Goal: Information Seeking & Learning: Learn about a topic

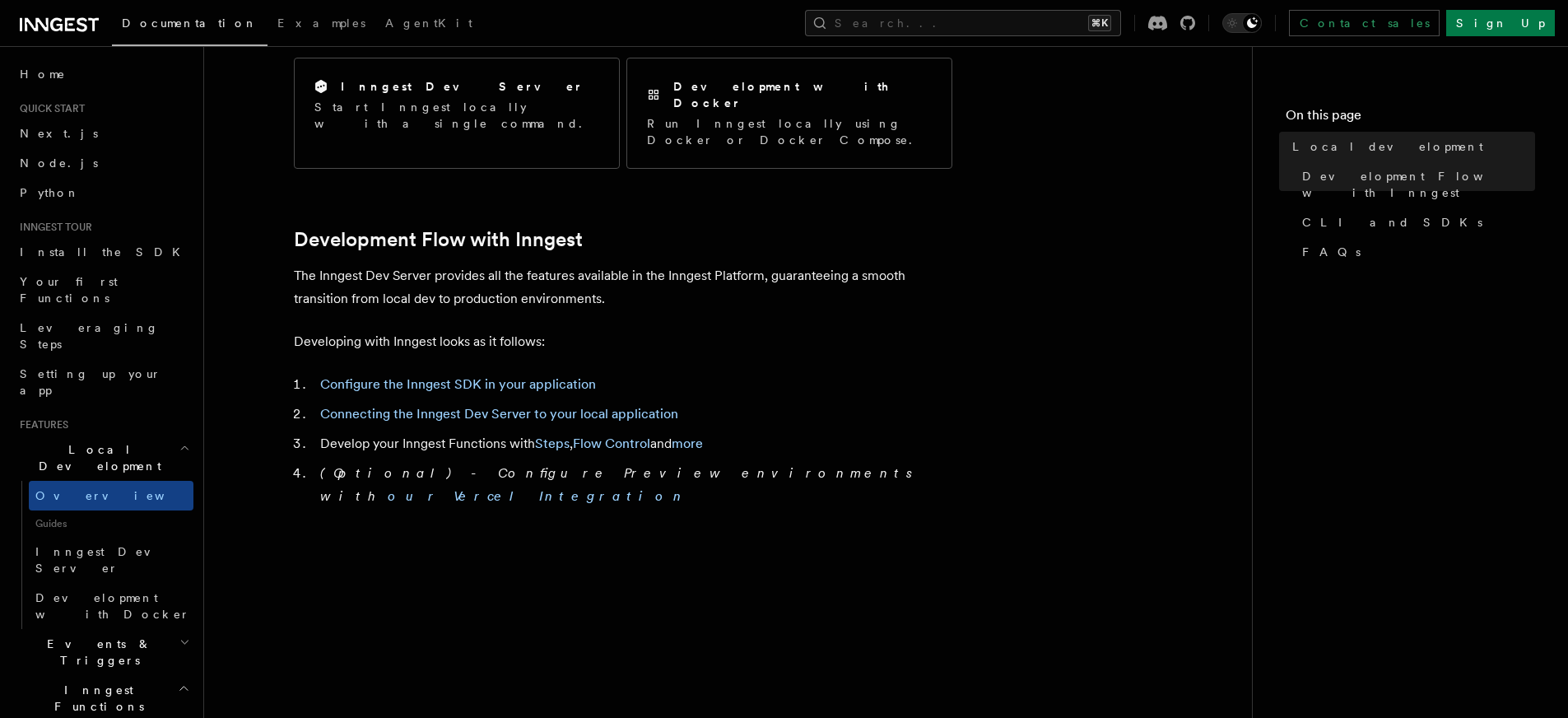
scroll to position [825, 0]
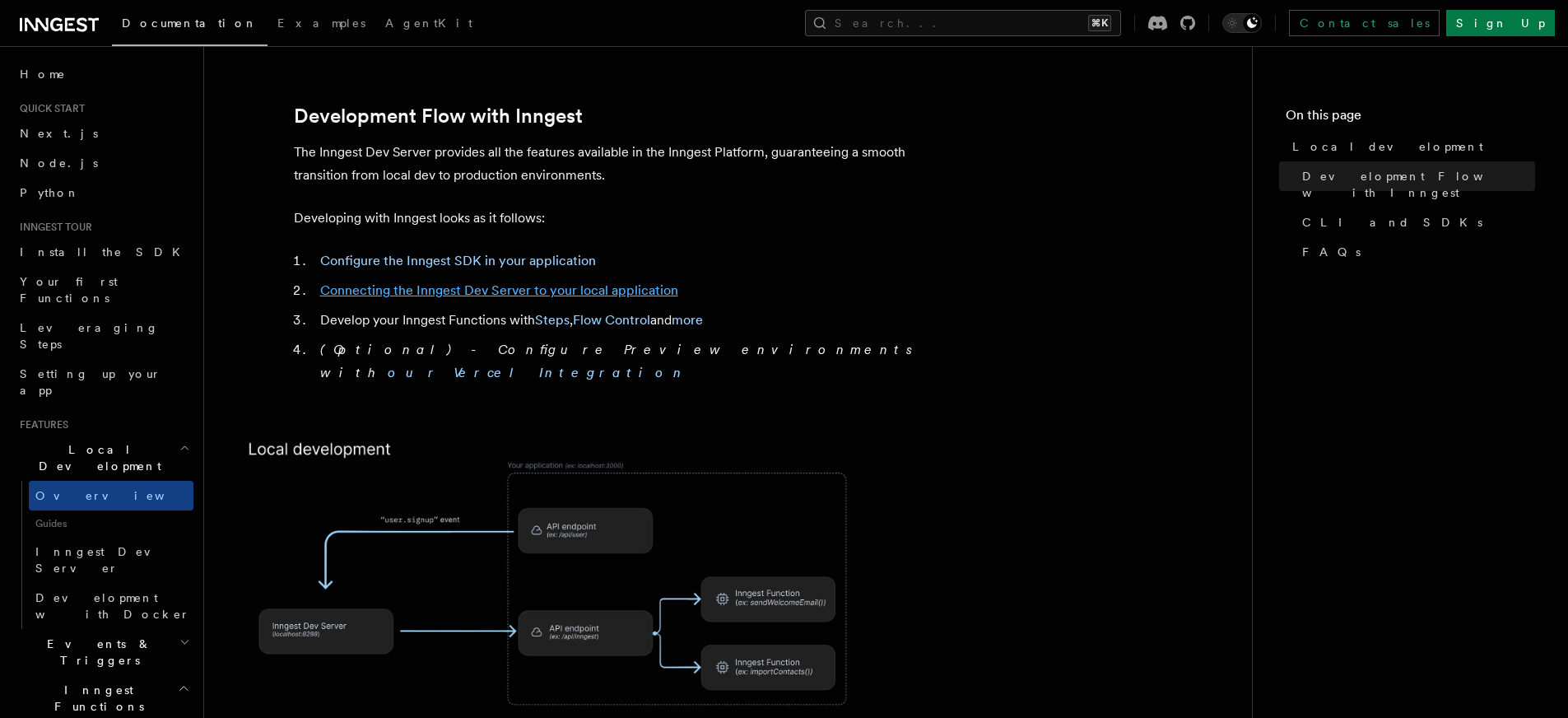
click at [610, 282] on link "Connecting the Inngest Dev Server to your local application" at bounding box center [499, 290] width 359 height 16
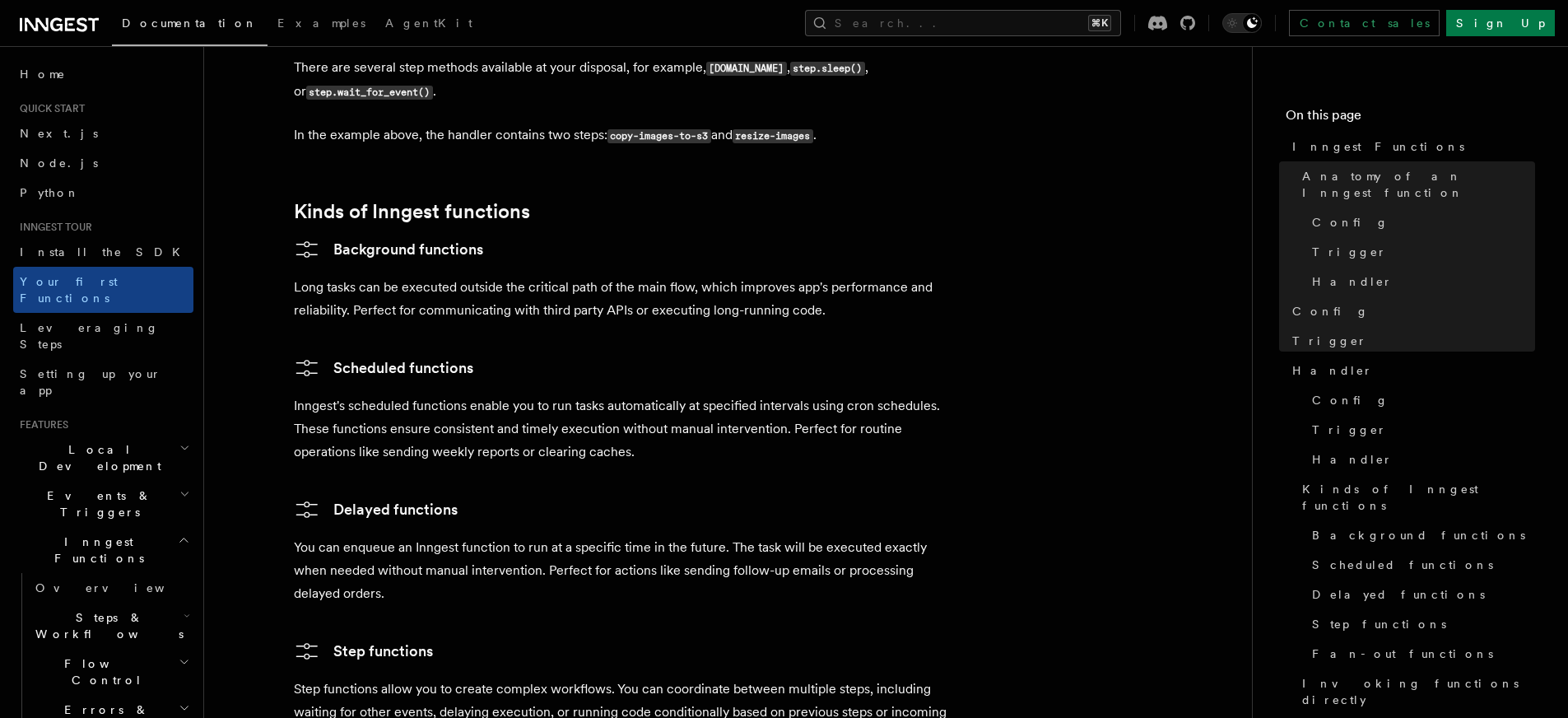
scroll to position [3418, 0]
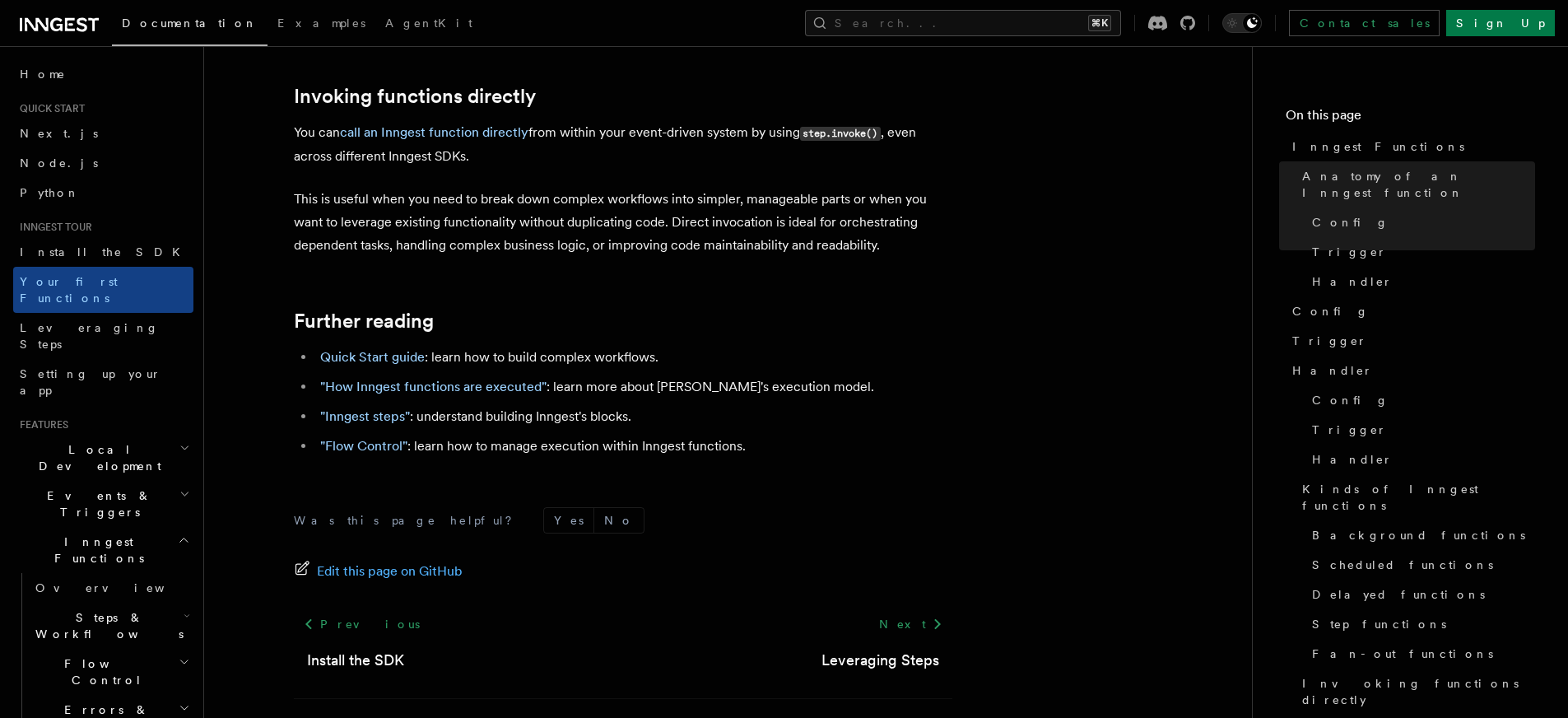
click at [115, 441] on span "Local Development" at bounding box center [96, 457] width 167 height 33
click at [69, 487] on span "Overview" at bounding box center [120, 495] width 169 height 16
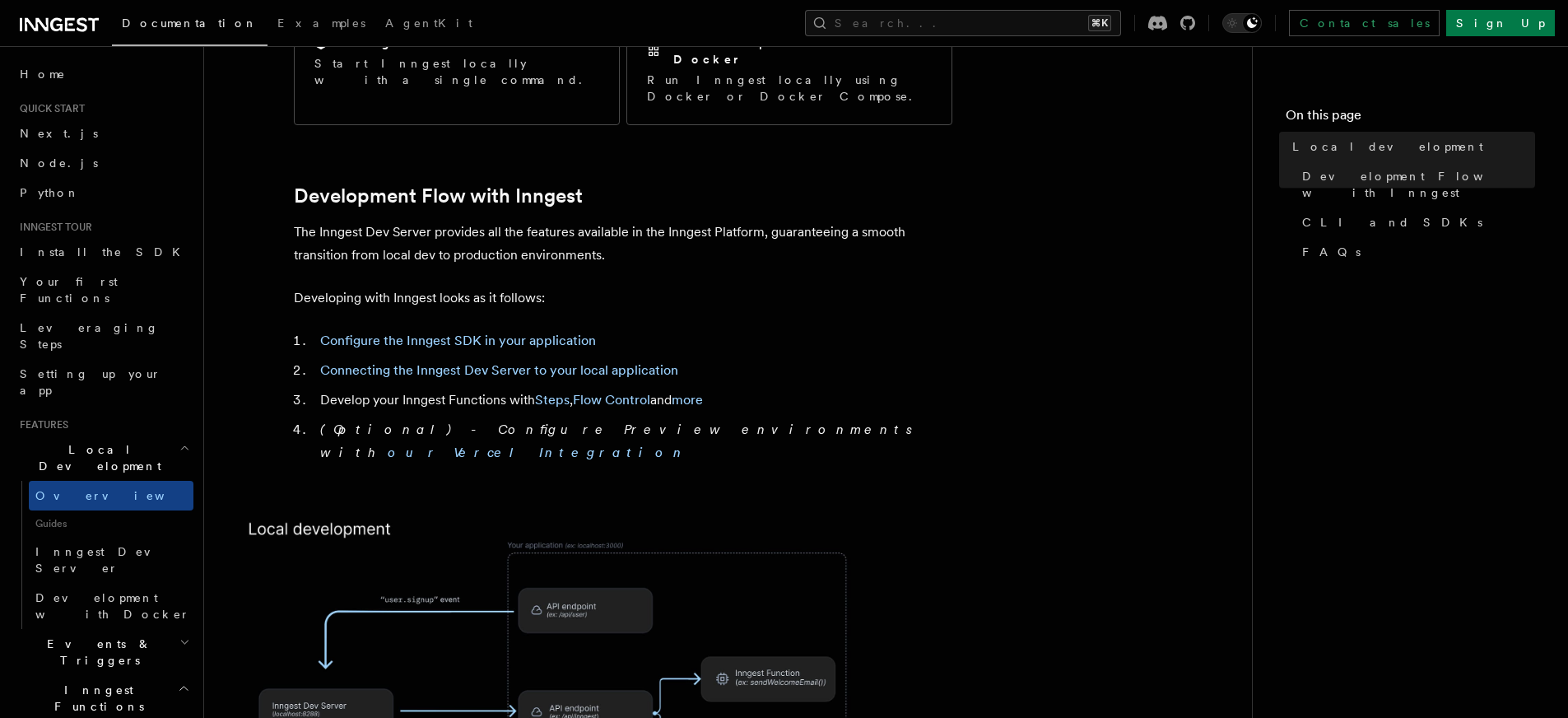
scroll to position [751, 0]
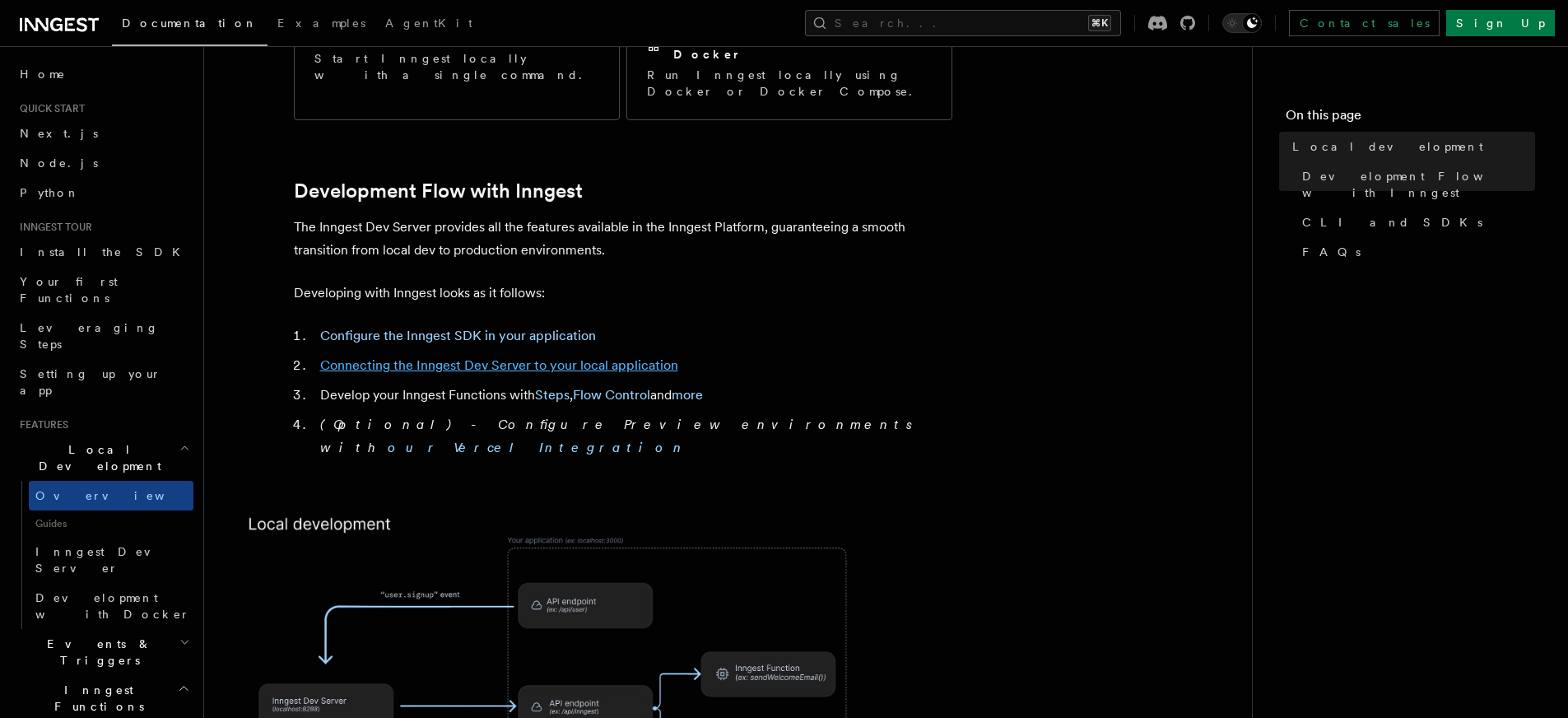
click at [615, 358] on link "Connecting the Inngest Dev Server to your local application" at bounding box center [499, 365] width 359 height 16
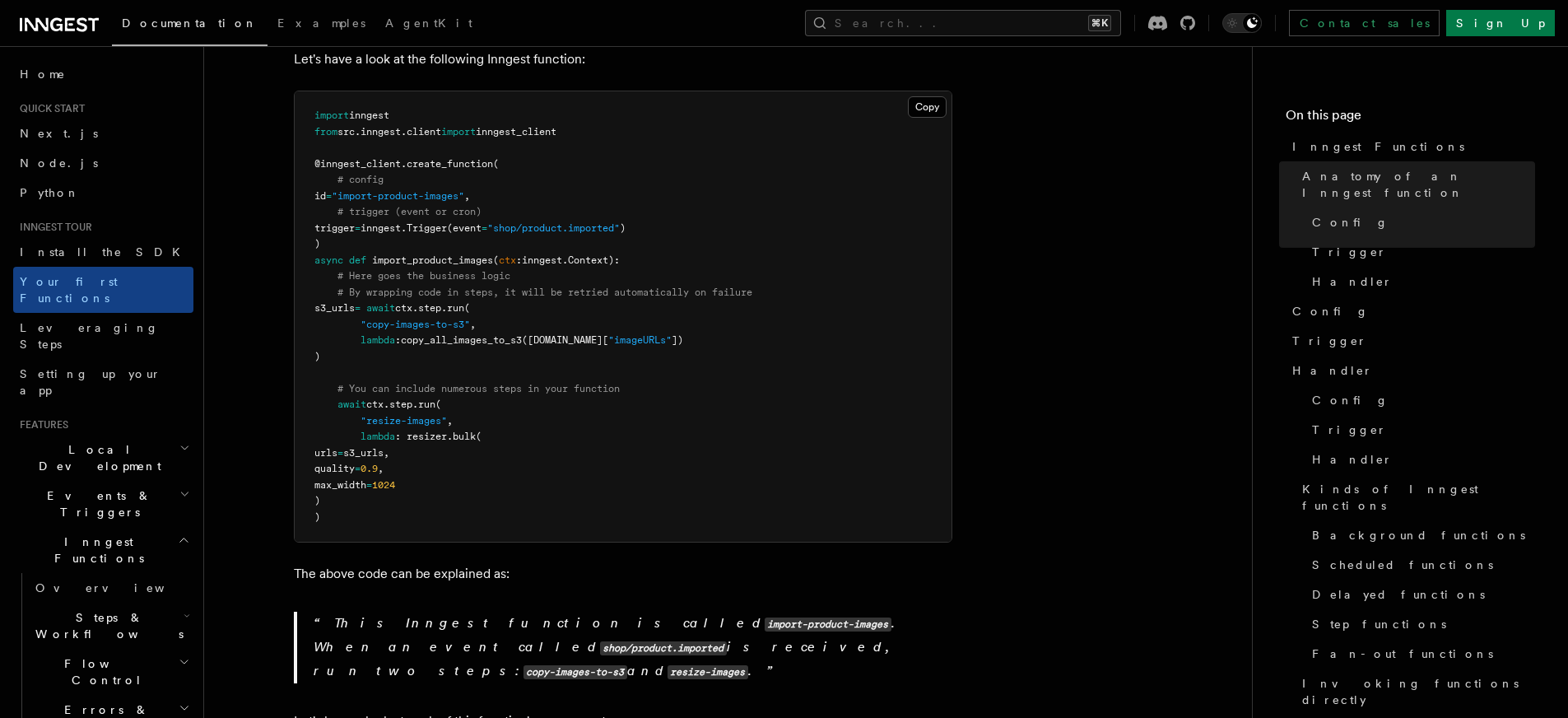
scroll to position [255, 0]
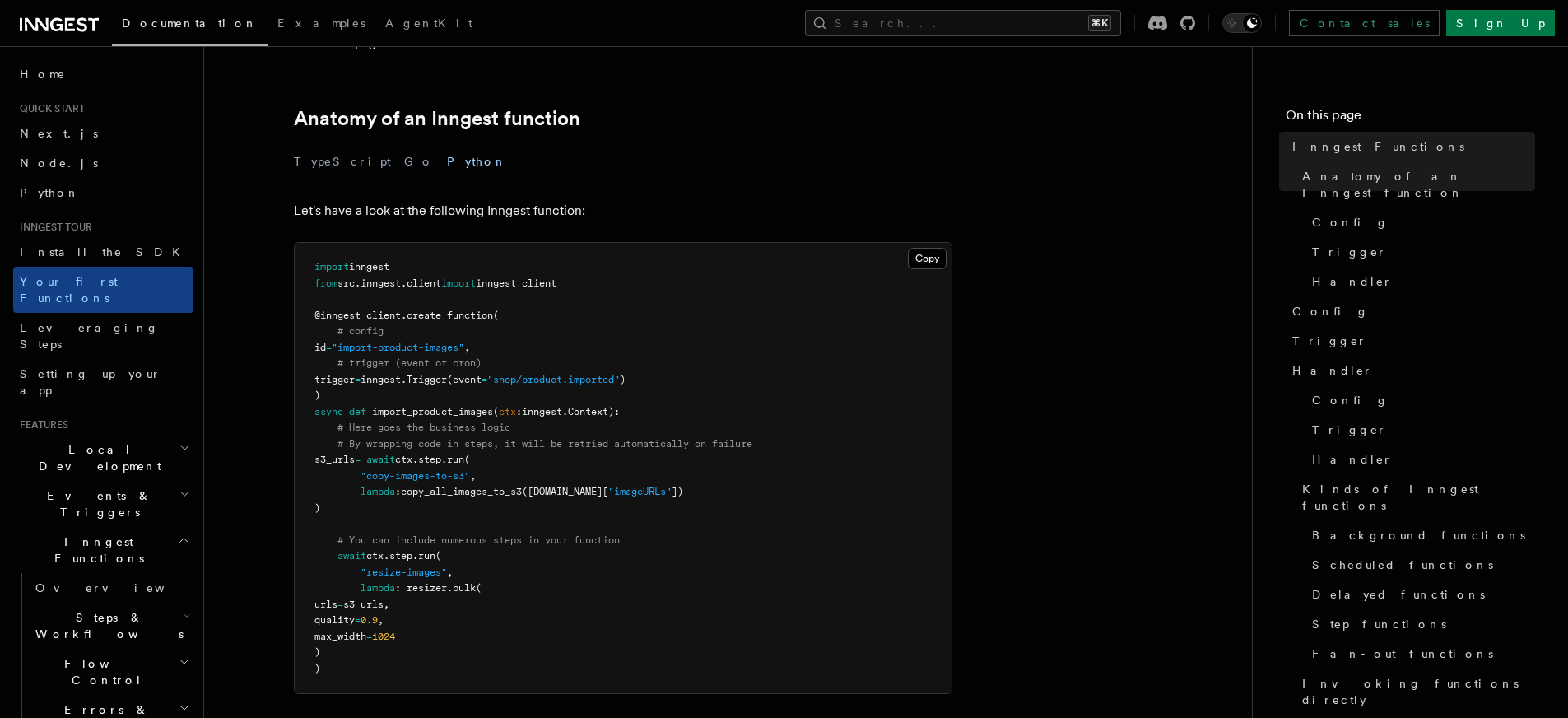
click at [180, 441] on icon "button" at bounding box center [184, 448] width 10 height 13
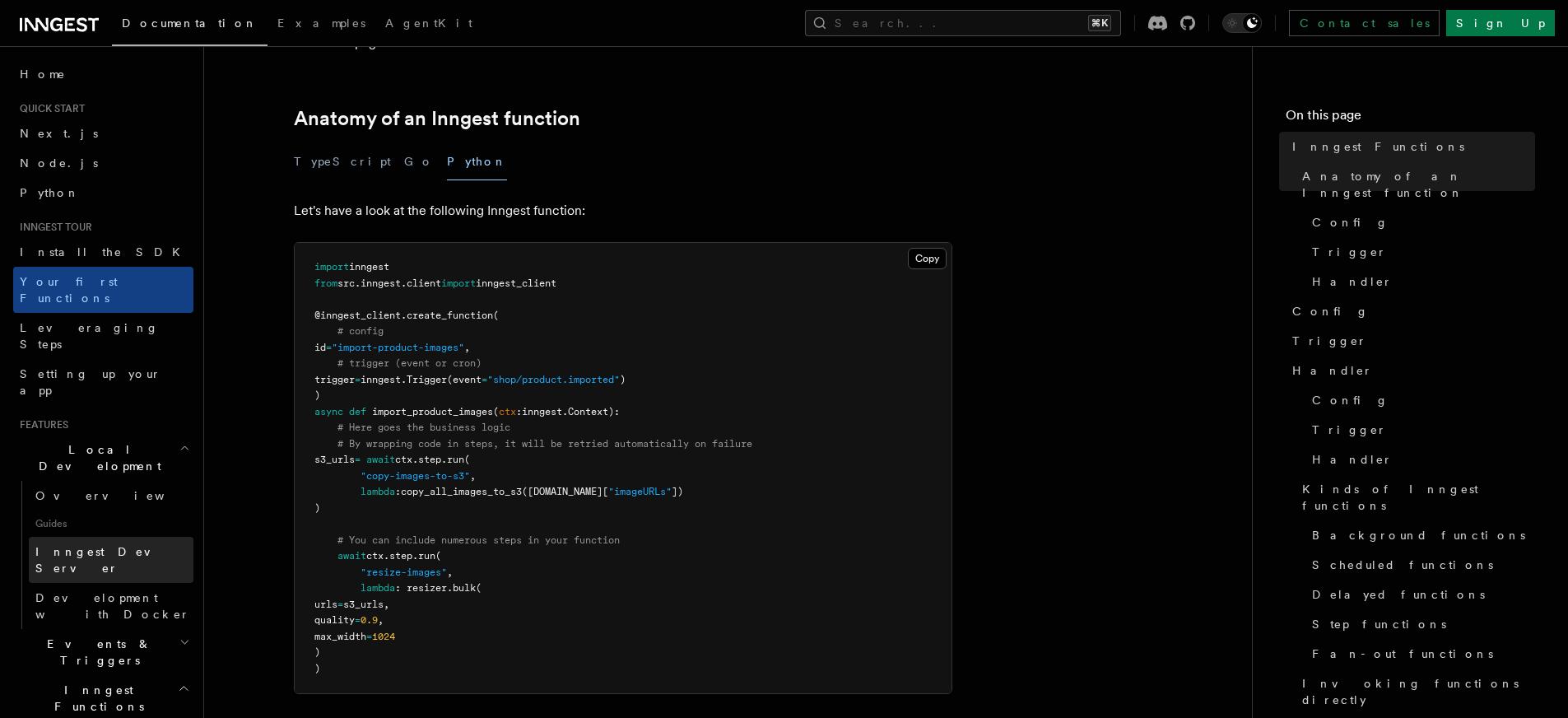
click at [75, 545] on span "Inngest Dev Server" at bounding box center [106, 559] width 141 height 29
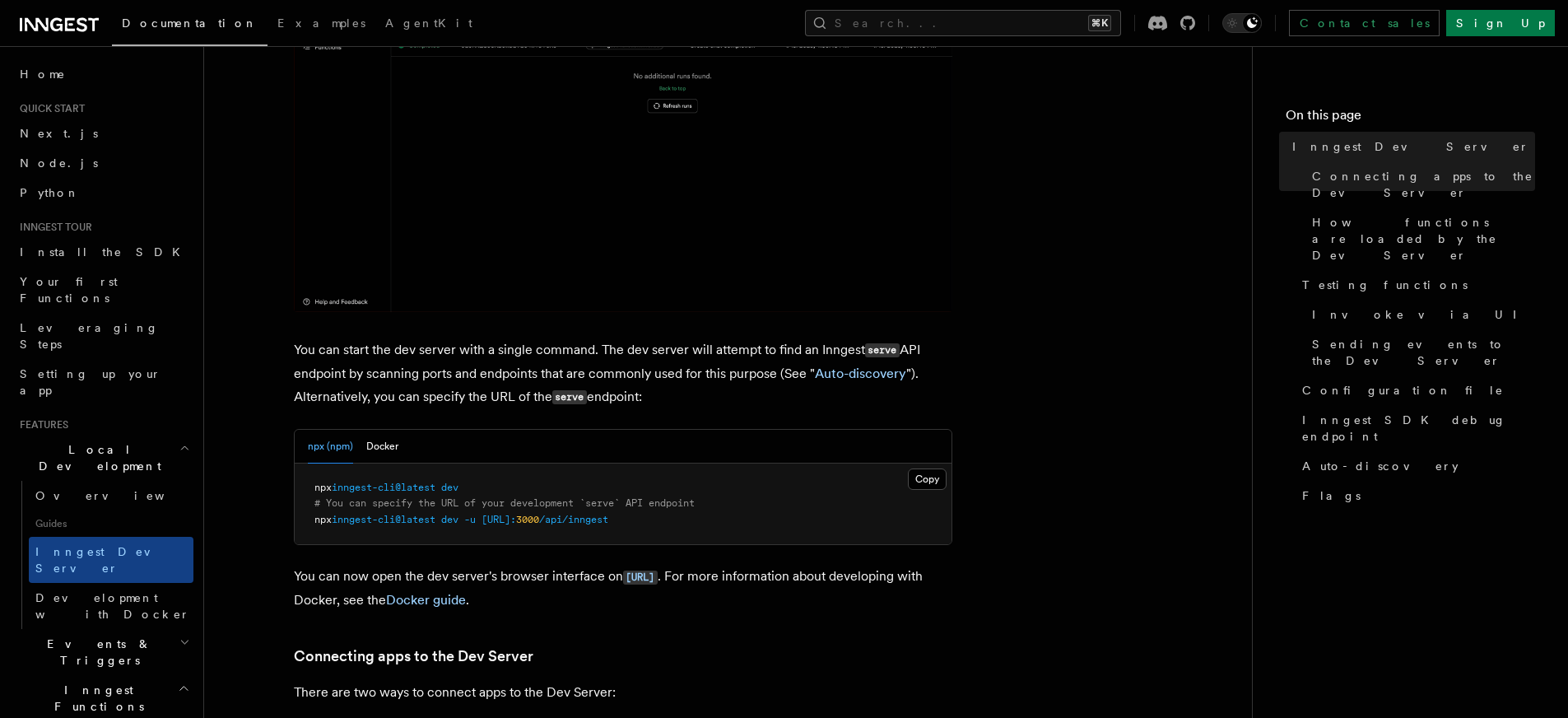
scroll to position [388, 0]
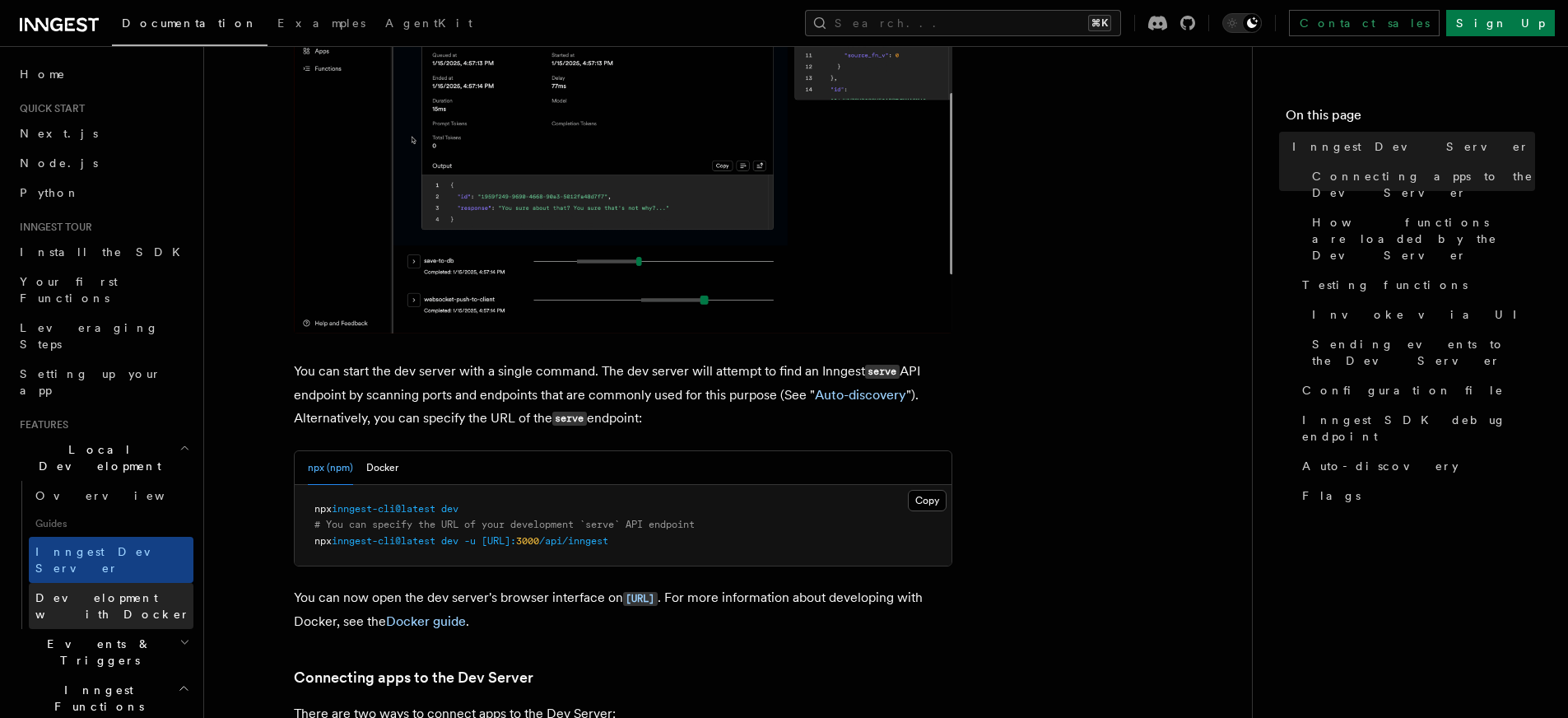
click at [121, 591] on span "Development with Docker" at bounding box center [113, 605] width 154 height 29
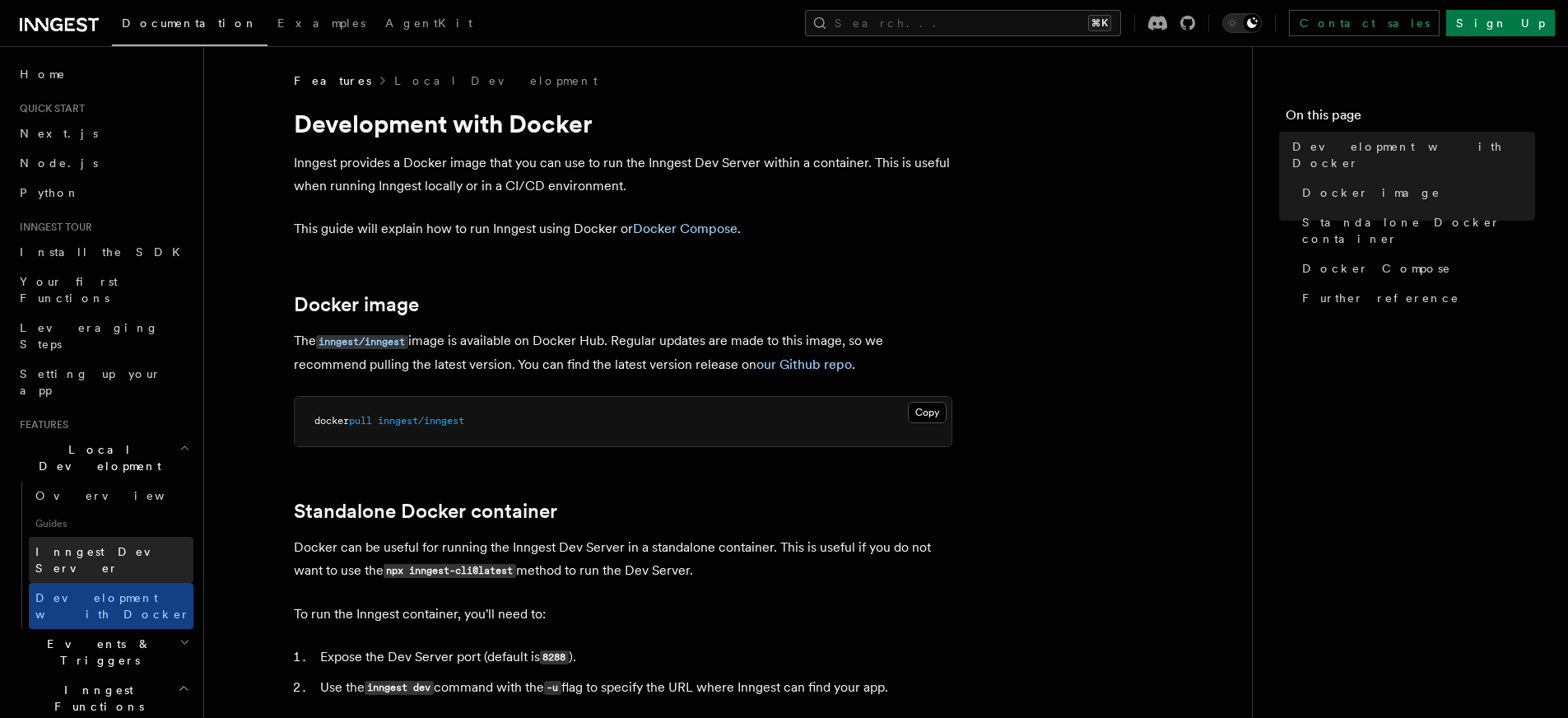
click at [103, 545] on span "Inngest Dev Server" at bounding box center [106, 559] width 141 height 29
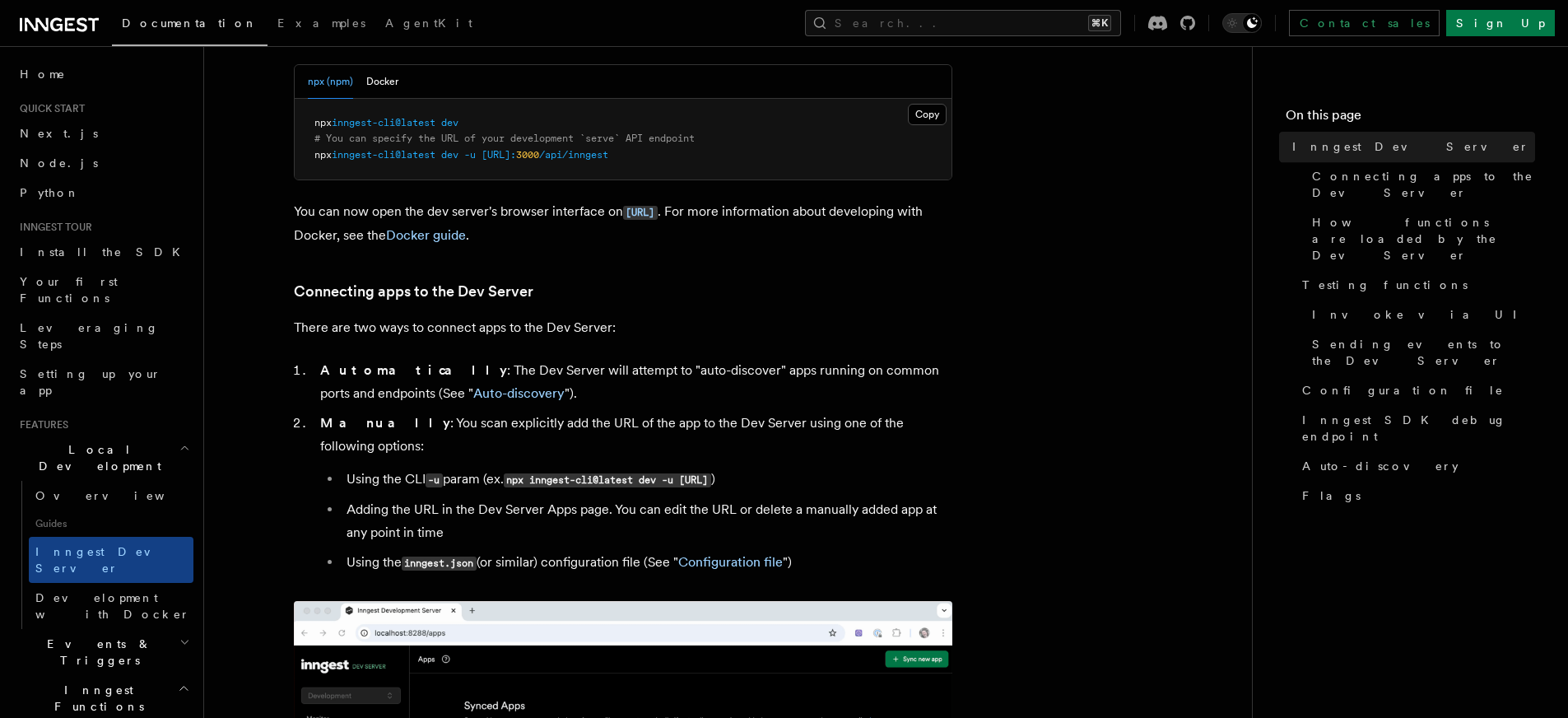
scroll to position [800, 0]
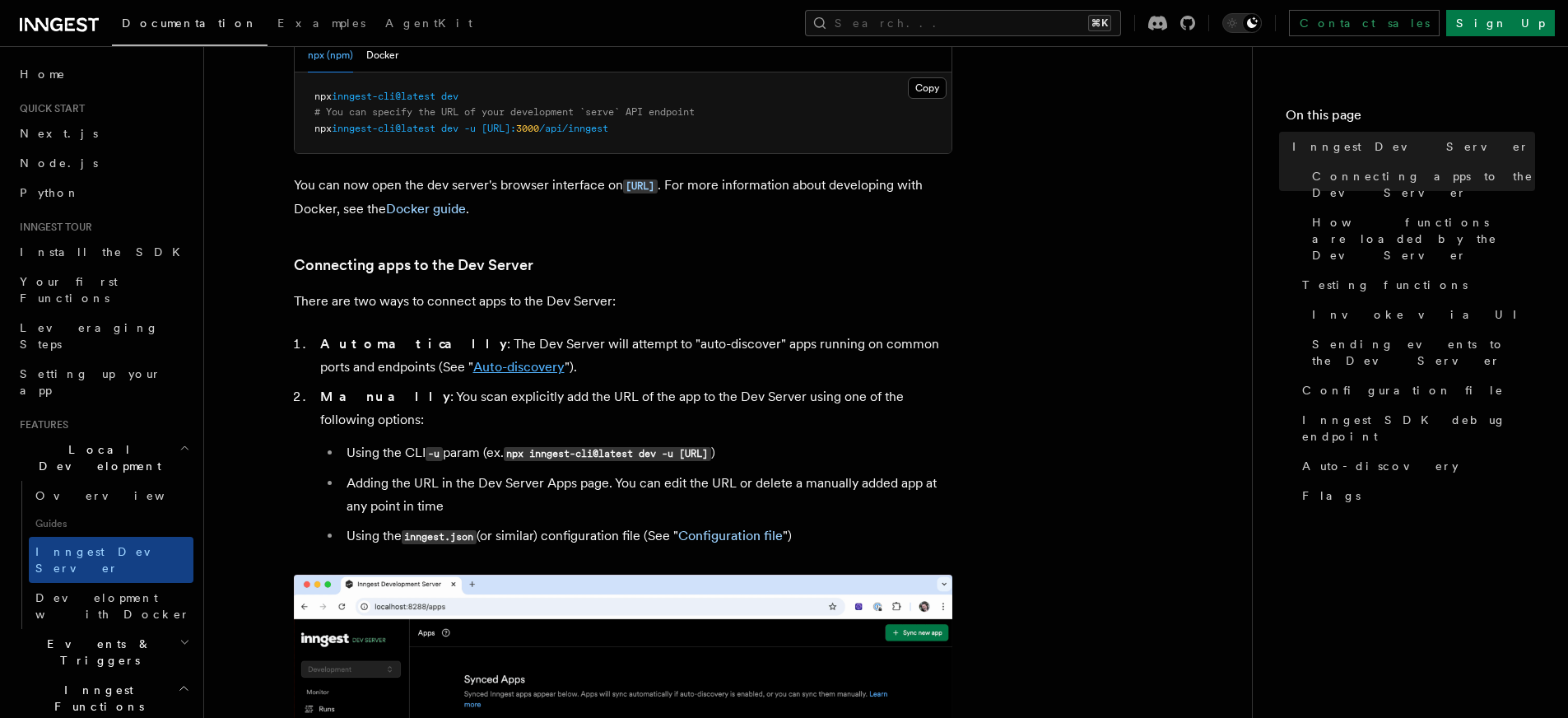
click at [473, 371] on link "Auto-discovery" at bounding box center [519, 366] width 91 height 16
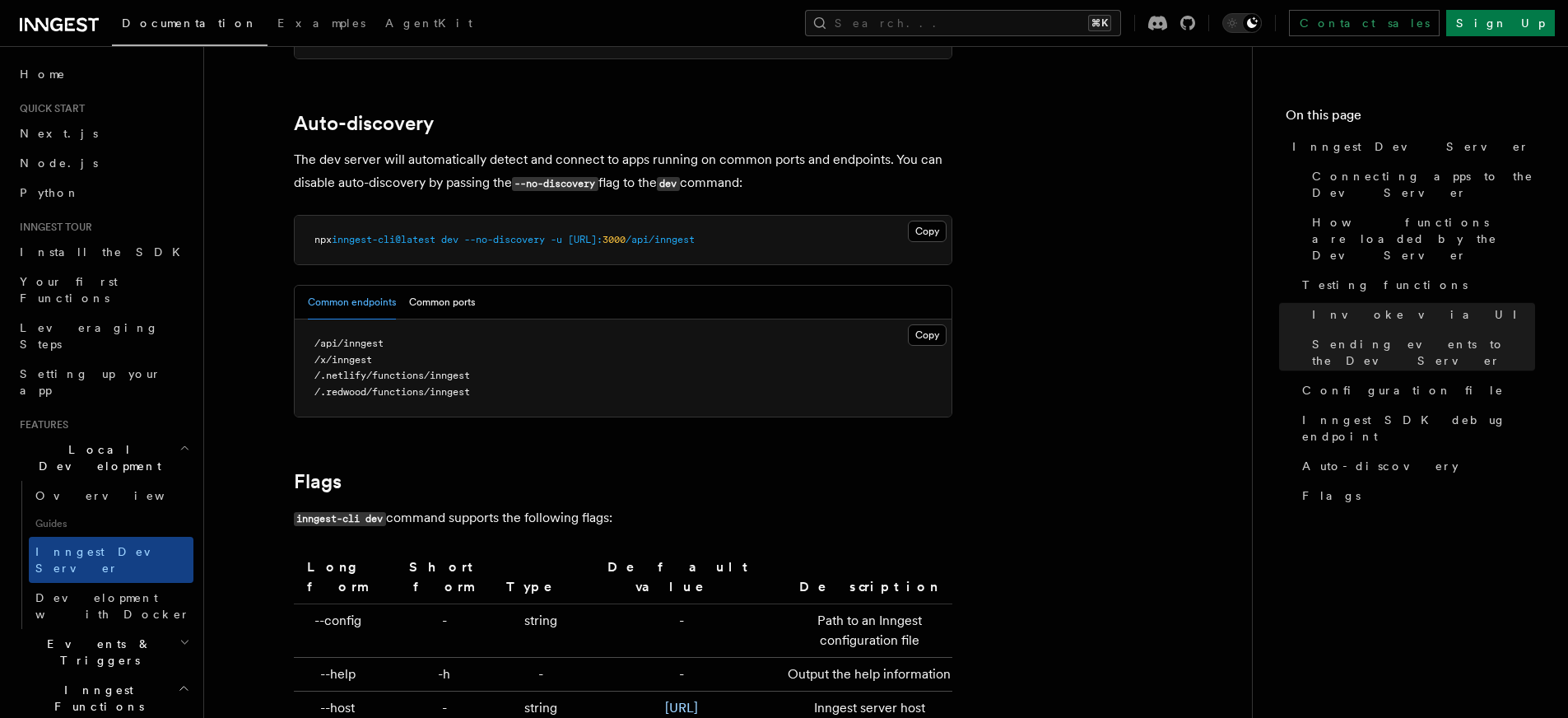
scroll to position [5064, 0]
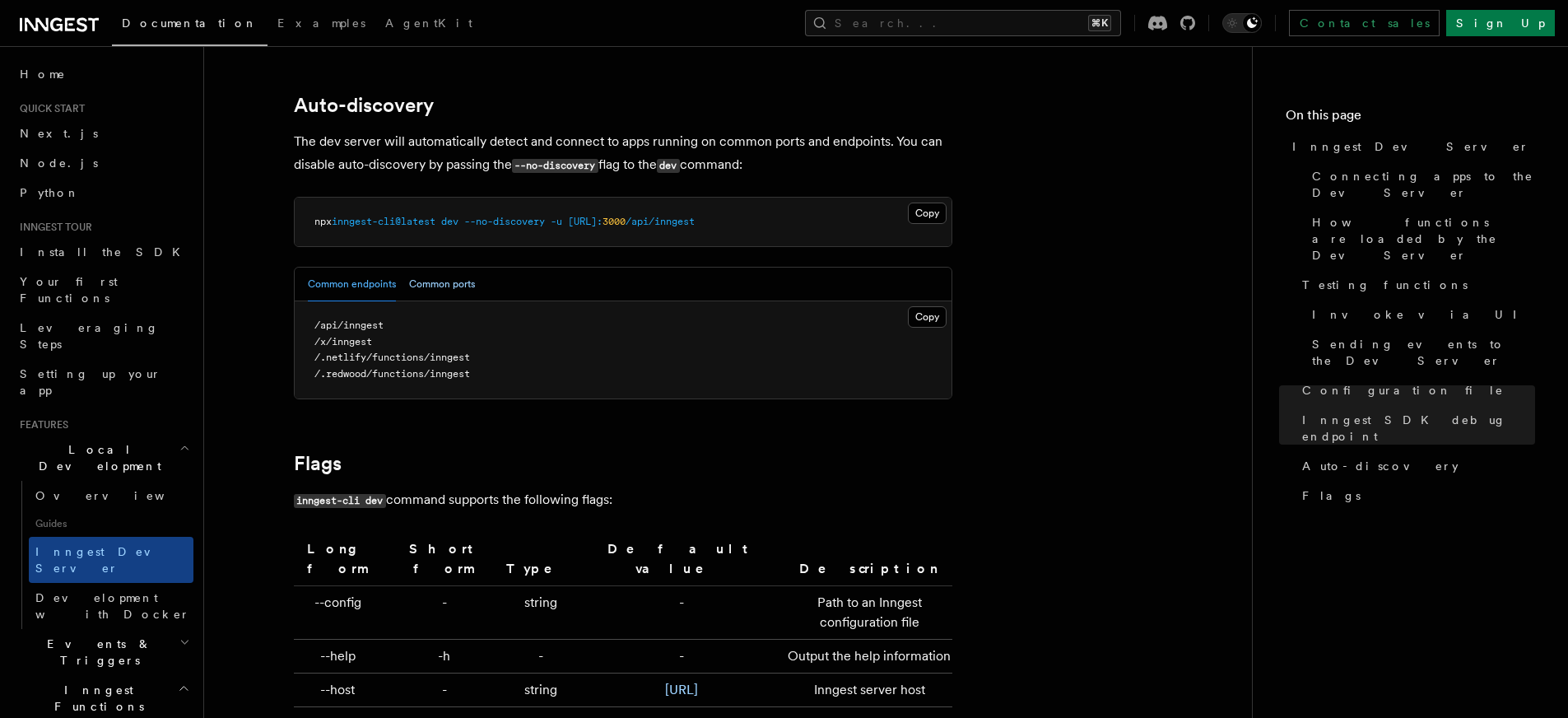
click at [455, 275] on button "Common ports" at bounding box center [442, 284] width 66 height 34
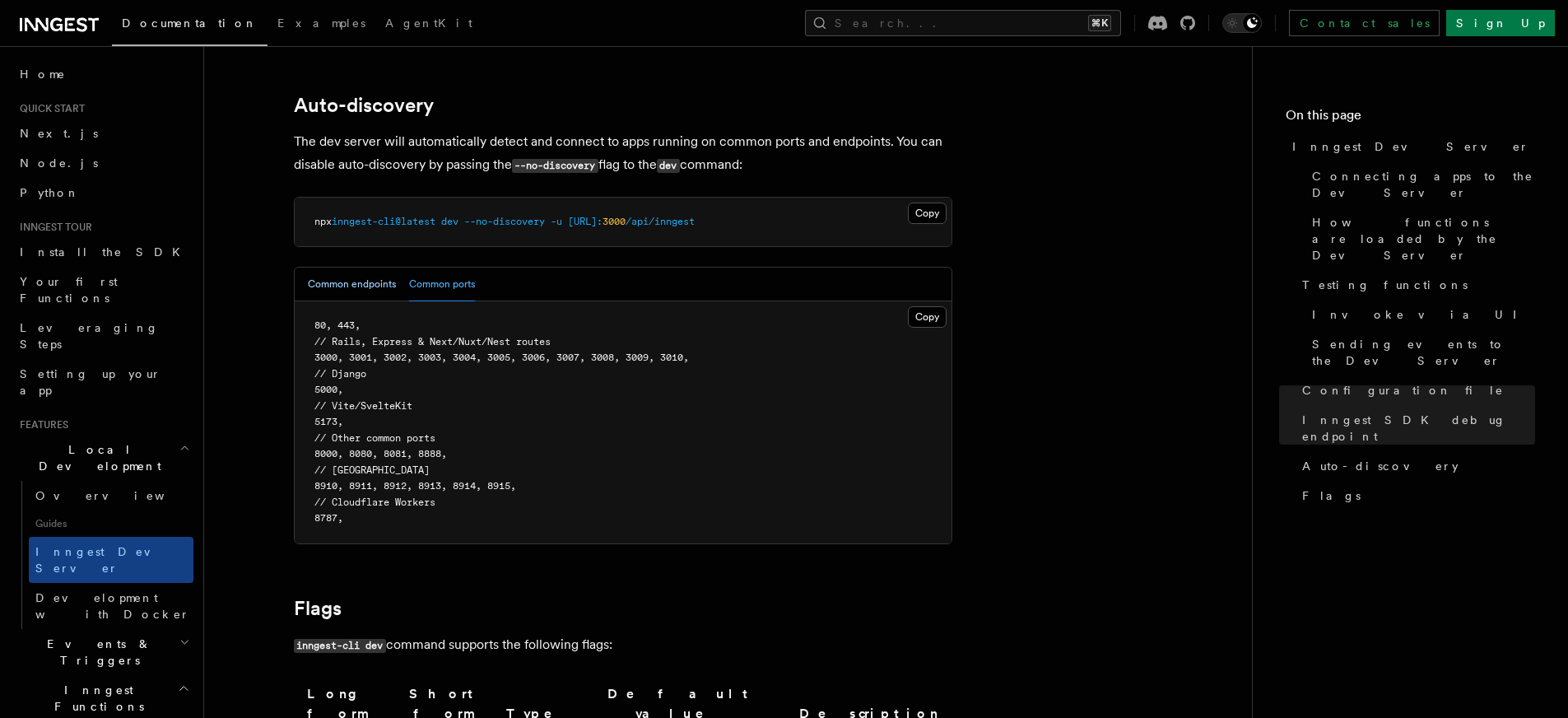
click at [380, 272] on button "Common endpoints" at bounding box center [352, 284] width 88 height 34
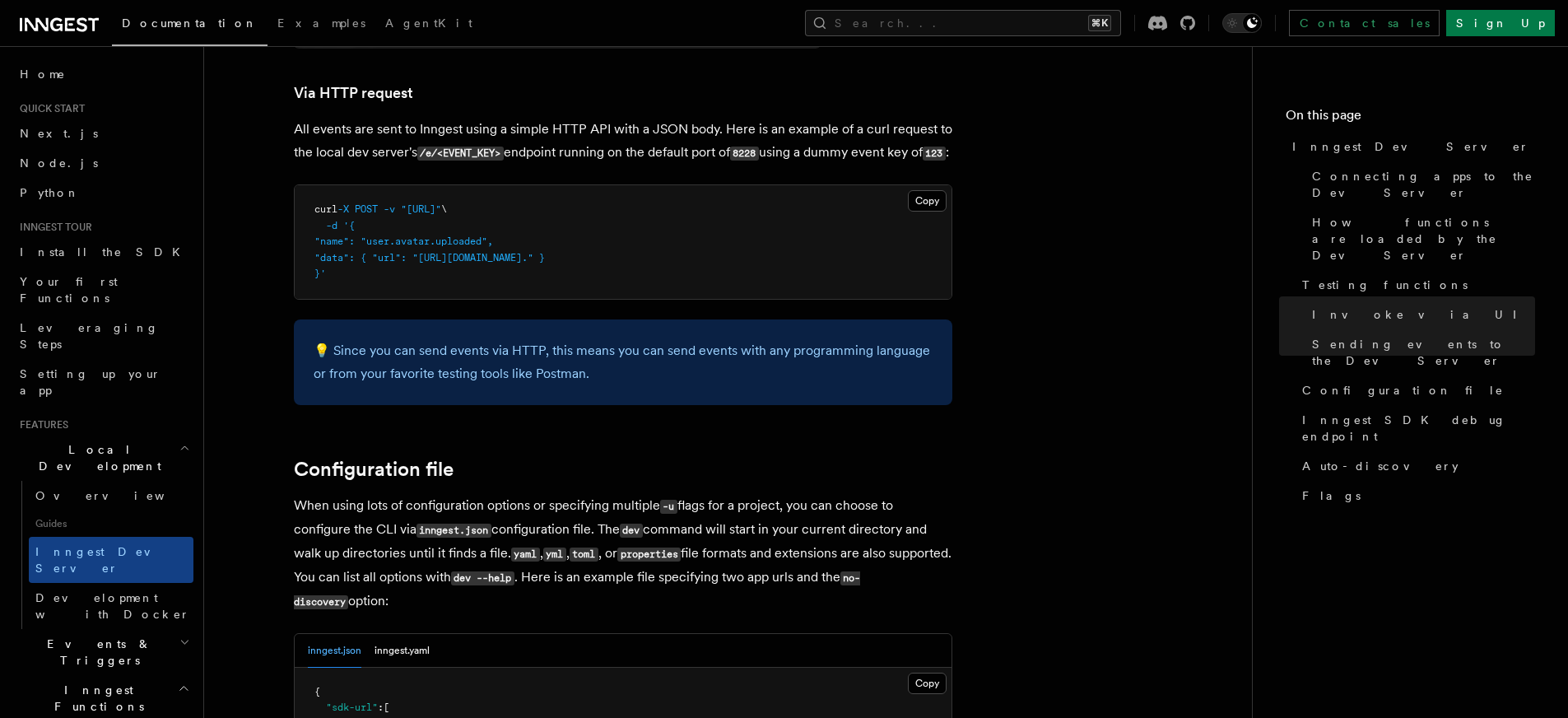
scroll to position [4156, 0]
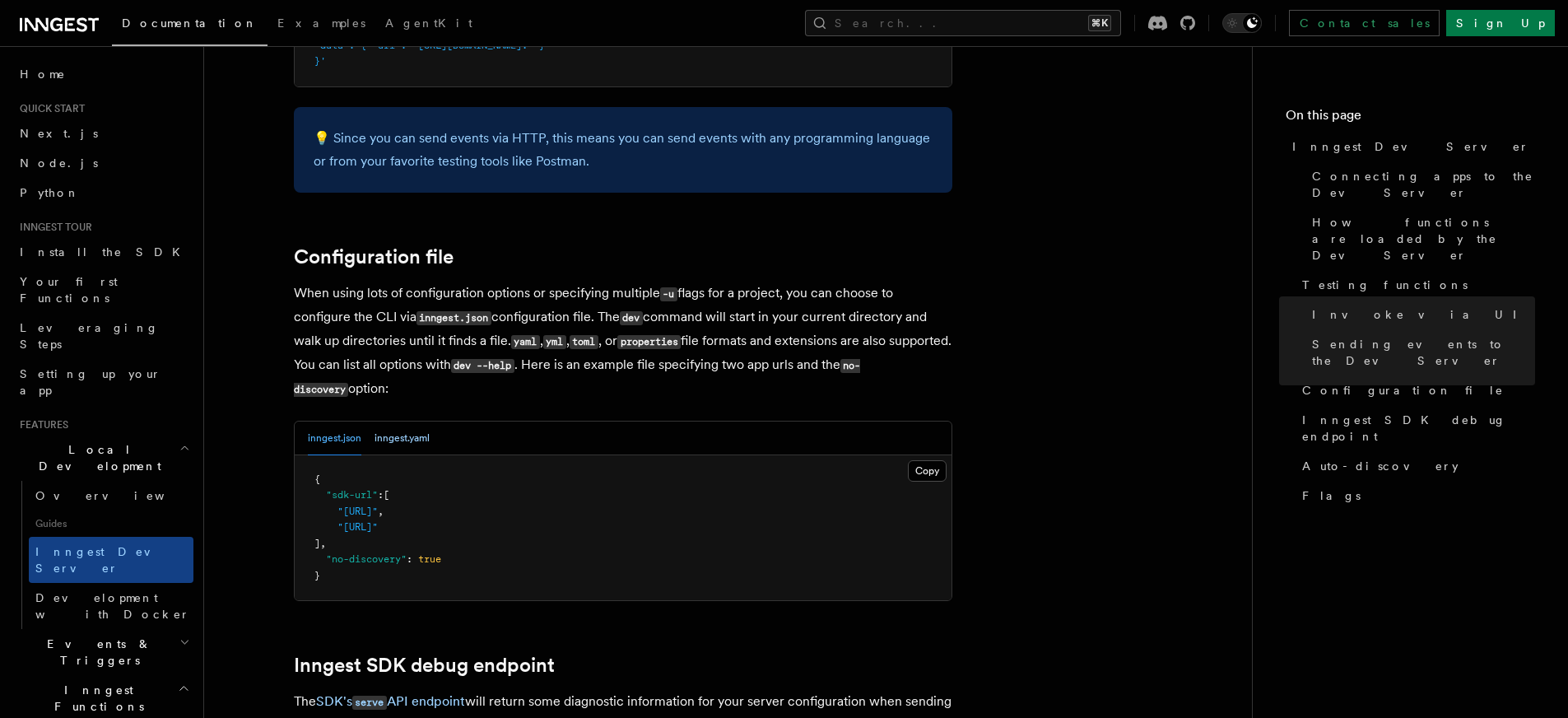
click at [388, 422] on button "inngest.yaml" at bounding box center [402, 439] width 56 height 34
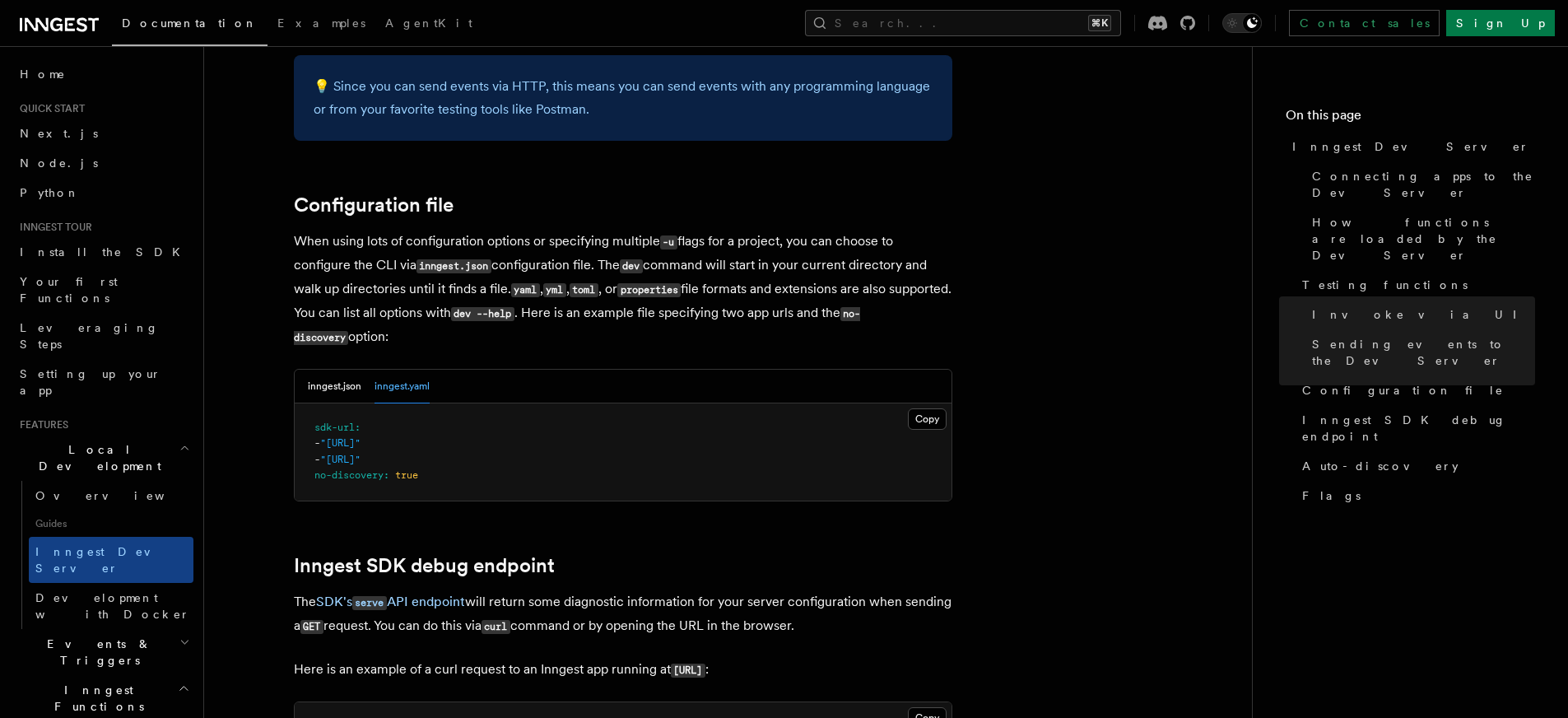
scroll to position [4217, 0]
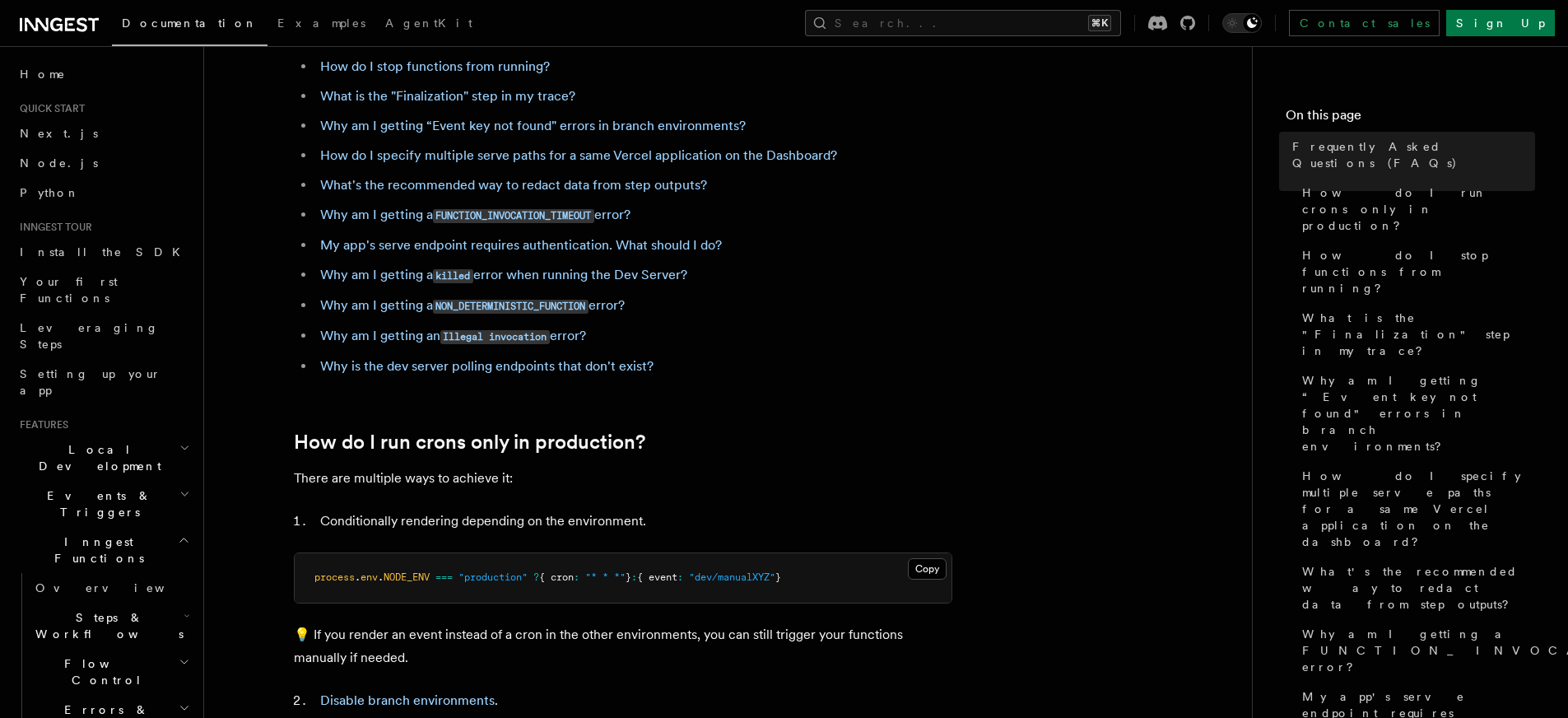
scroll to position [88, 0]
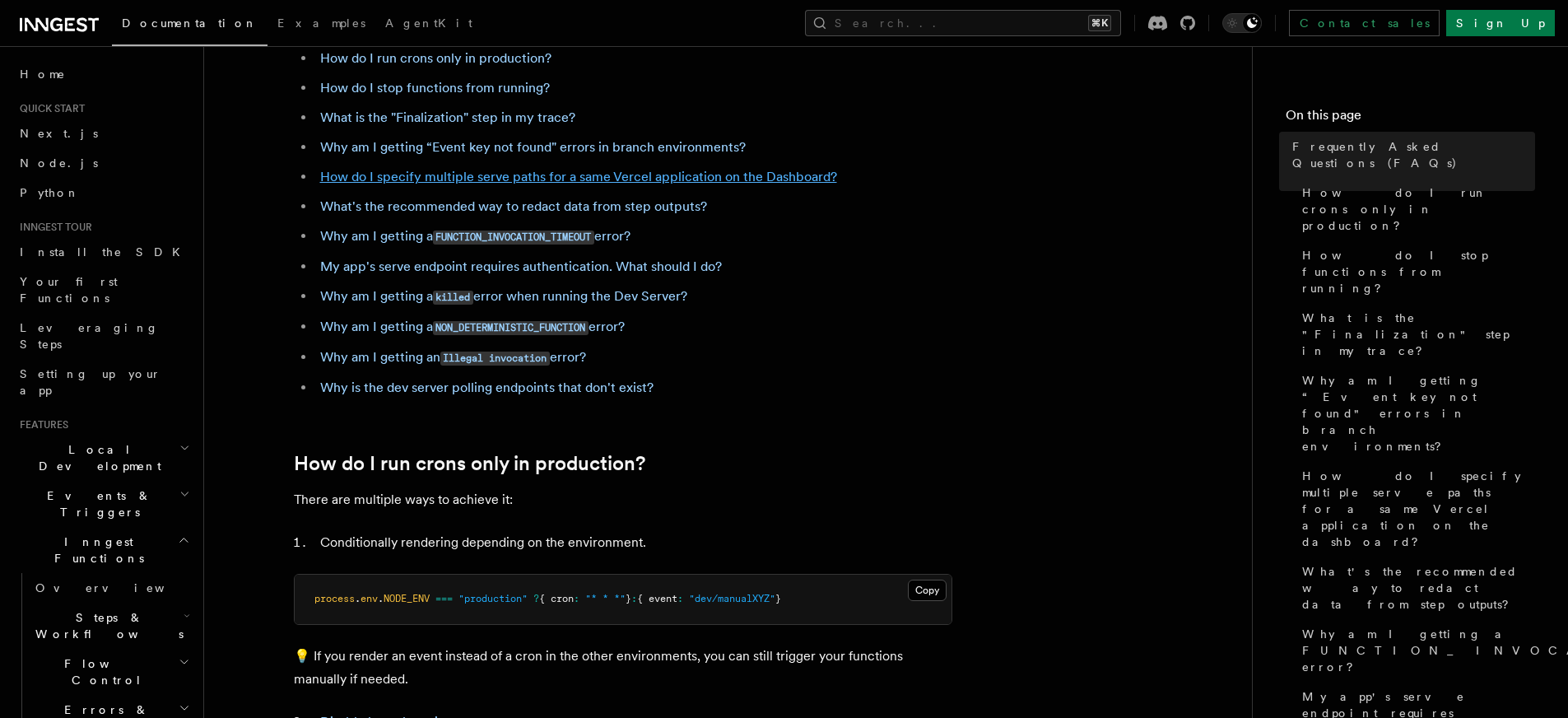
click at [542, 181] on link "How do I specify multiple serve paths for a same Vercel application on the Dash…" at bounding box center [578, 176] width 517 height 16
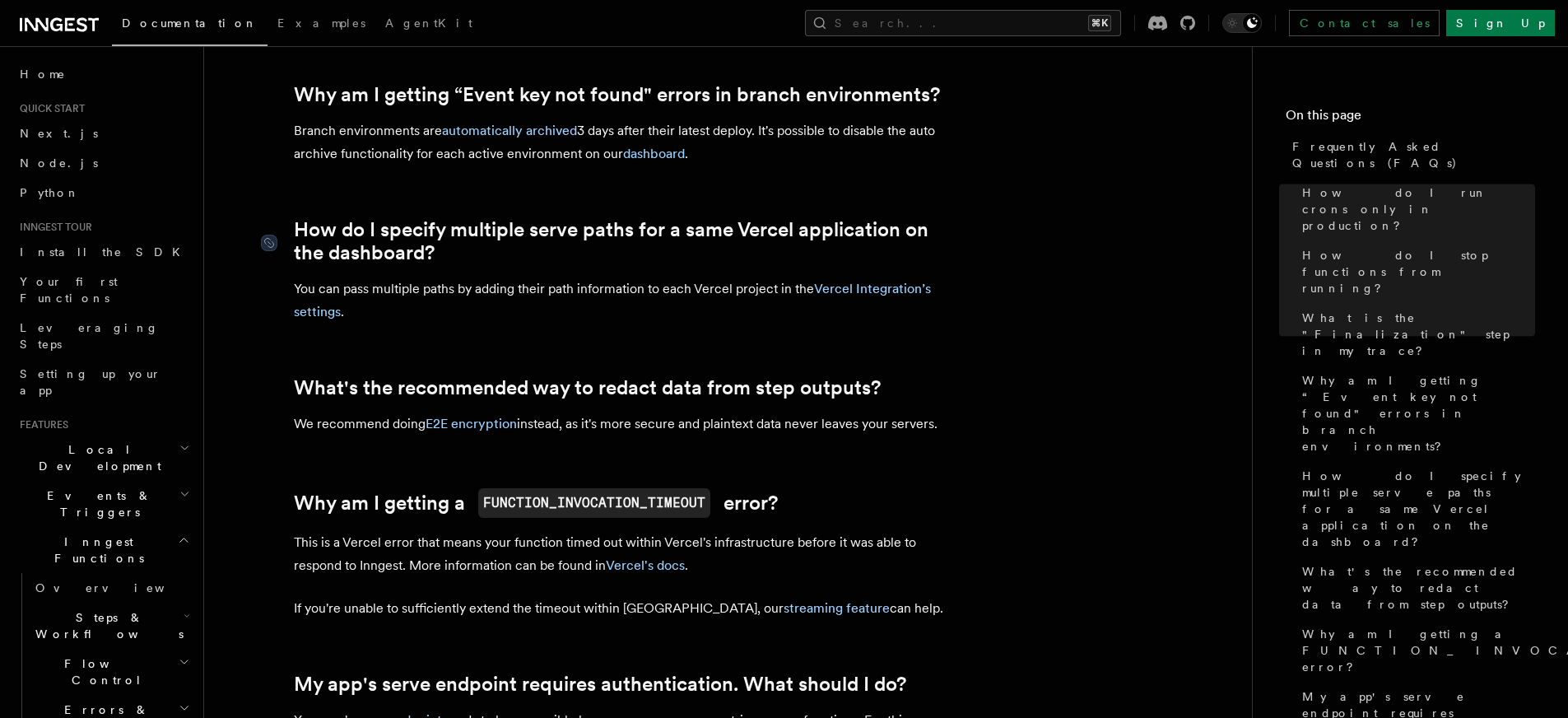
scroll to position [1352, 0]
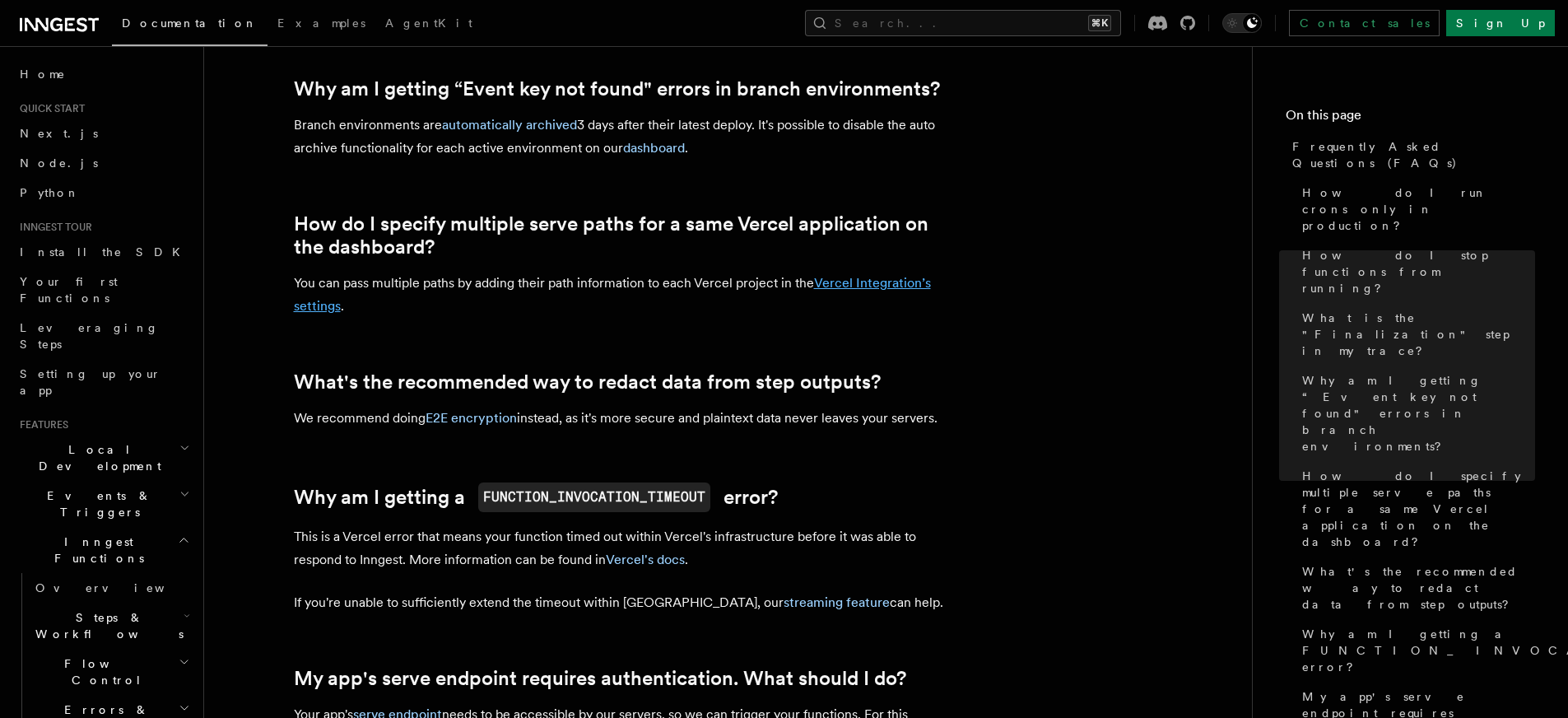
click at [841, 282] on link "Vercel Integration’s settings" at bounding box center [612, 294] width 637 height 39
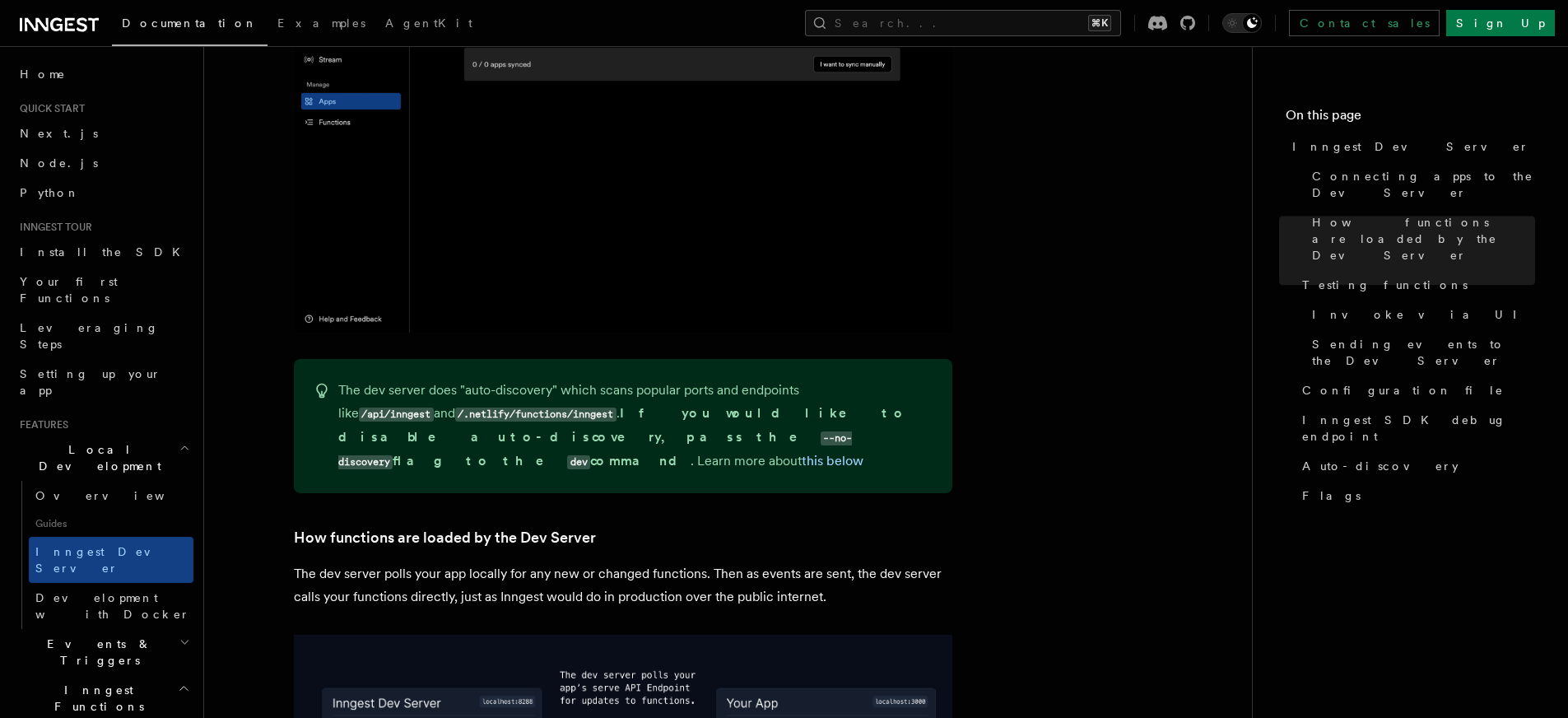
scroll to position [1461, 0]
